Goal: Task Accomplishment & Management: Complete application form

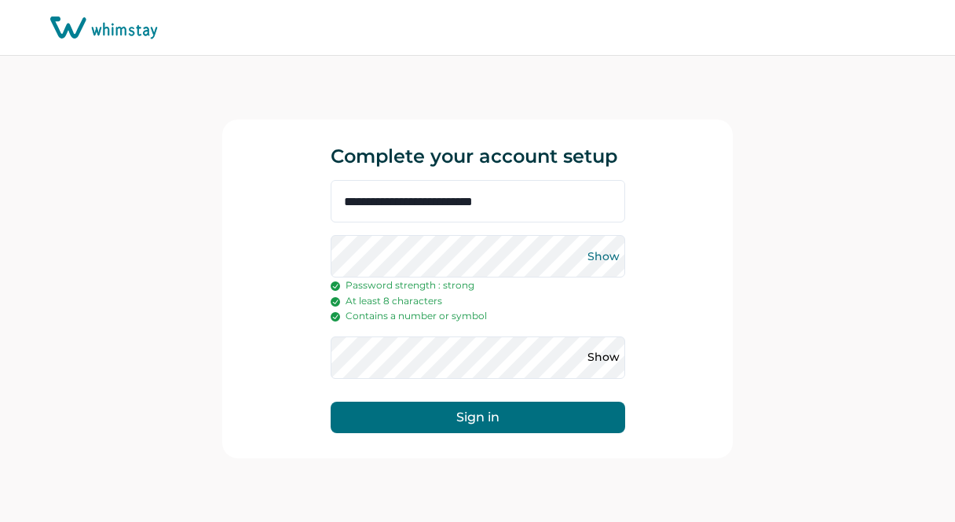
click at [604, 254] on button "Show" at bounding box center [604, 256] width 25 height 25
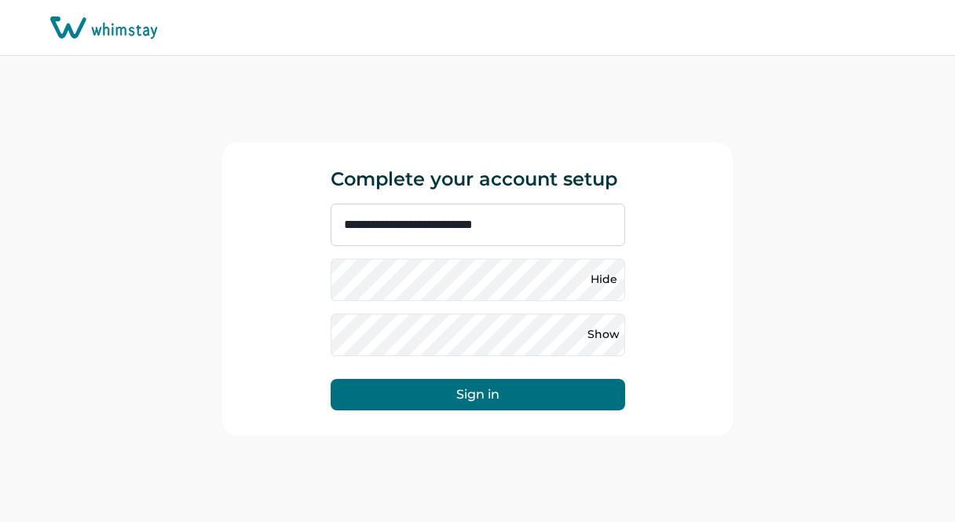
click at [542, 229] on input "**********" at bounding box center [478, 224] width 295 height 42
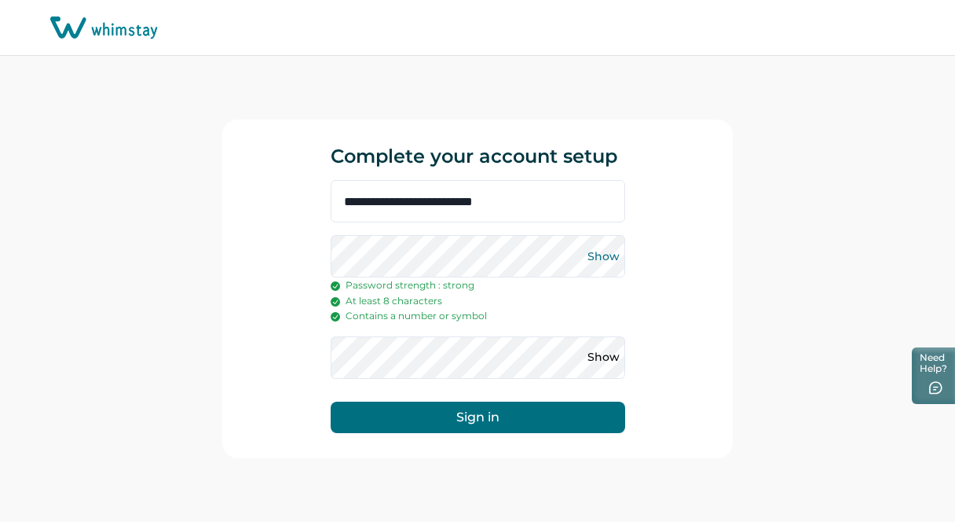
click at [606, 265] on button "Show" at bounding box center [604, 256] width 25 height 25
click at [612, 258] on button "Hide" at bounding box center [604, 256] width 25 height 25
click at [393, 409] on button "Sign in" at bounding box center [478, 416] width 295 height 31
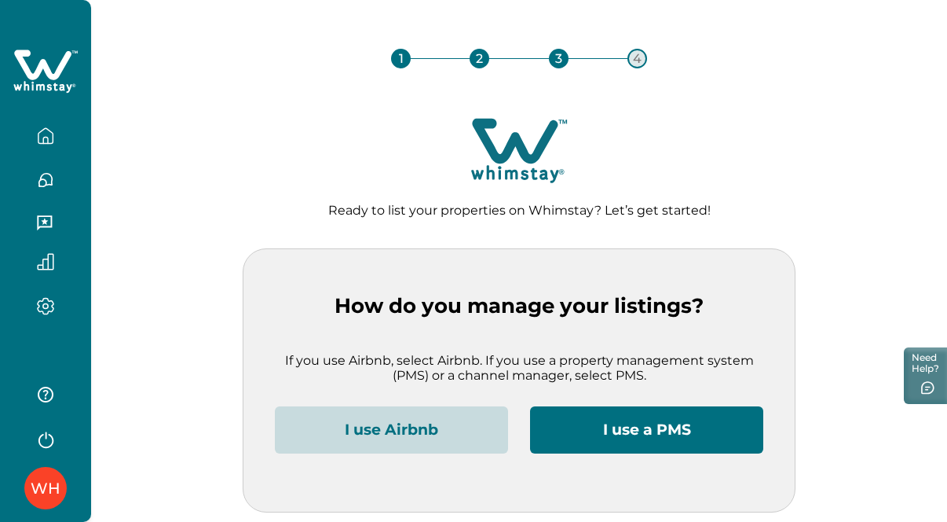
click at [434, 424] on button "I use Airbnb" at bounding box center [391, 429] width 233 height 47
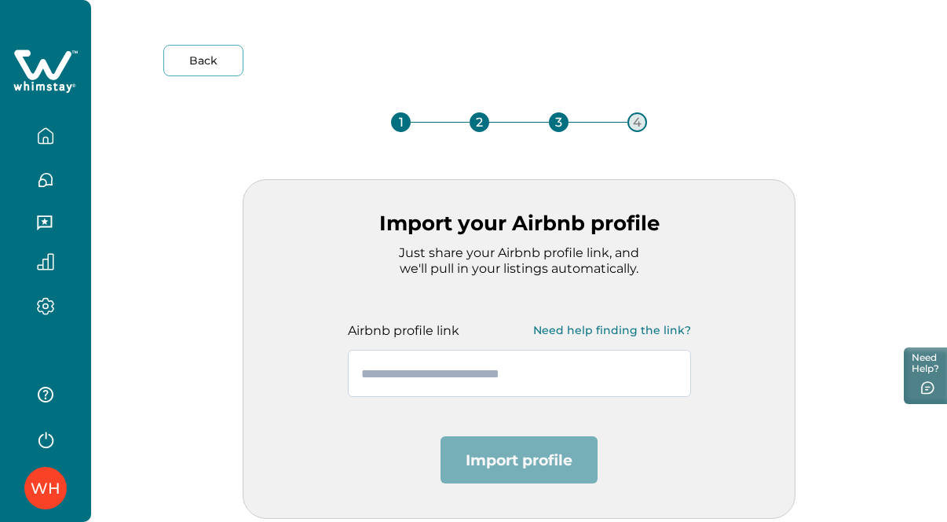
click at [407, 378] on input "text" at bounding box center [519, 373] width 343 height 47
drag, startPoint x: 407, startPoint y: 378, endPoint x: 280, endPoint y: 415, distance: 131.8
click at [280, 415] on div "Import your Airbnb profile Just share your Airbnb profile link, and we'll pull …" at bounding box center [519, 348] width 553 height 339
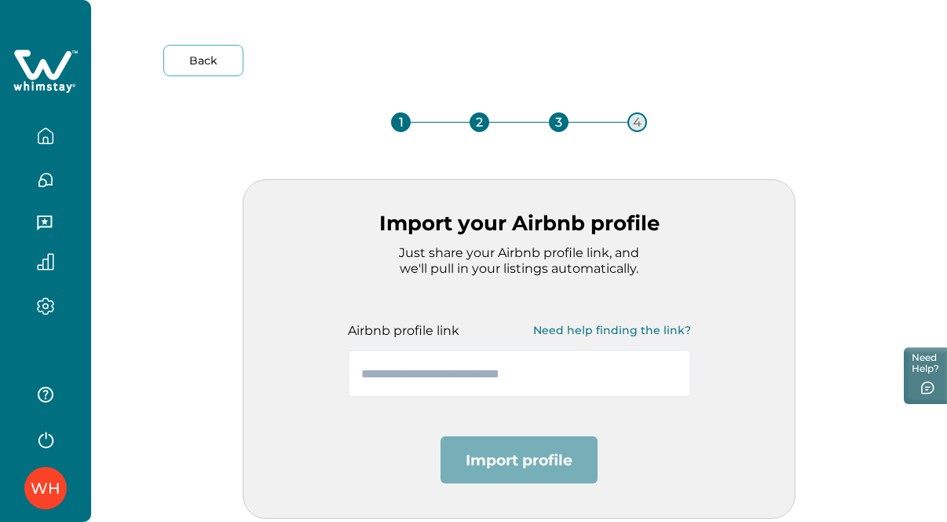
click at [280, 415] on div "Import your Airbnb profile Just share your Airbnb profile link, and we'll pull …" at bounding box center [519, 348] width 553 height 339
click at [371, 371] on input "text" at bounding box center [519, 373] width 343 height 47
